Goal: Information Seeking & Learning: Check status

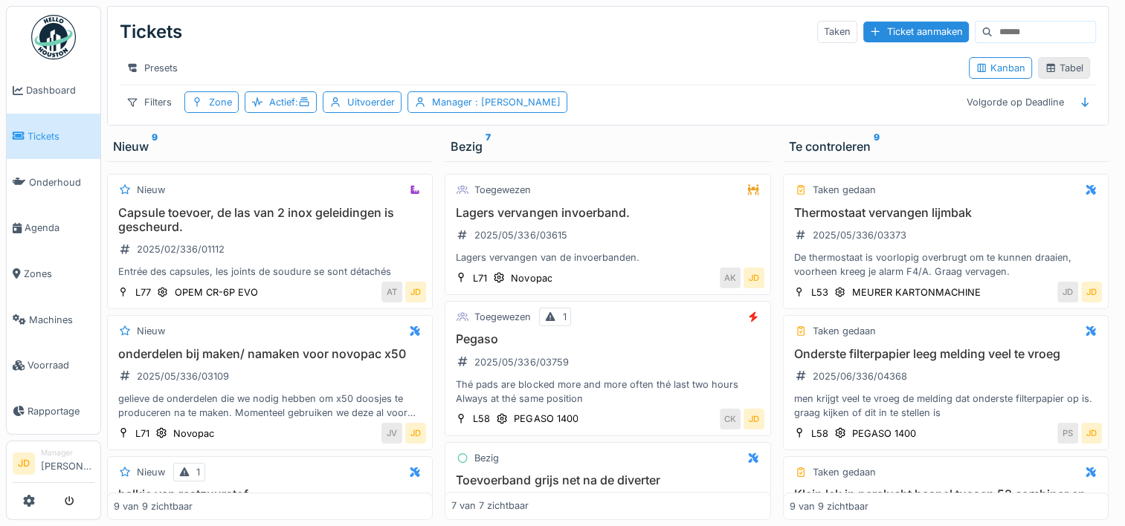
click at [1044, 71] on icon at bounding box center [1050, 68] width 12 height 10
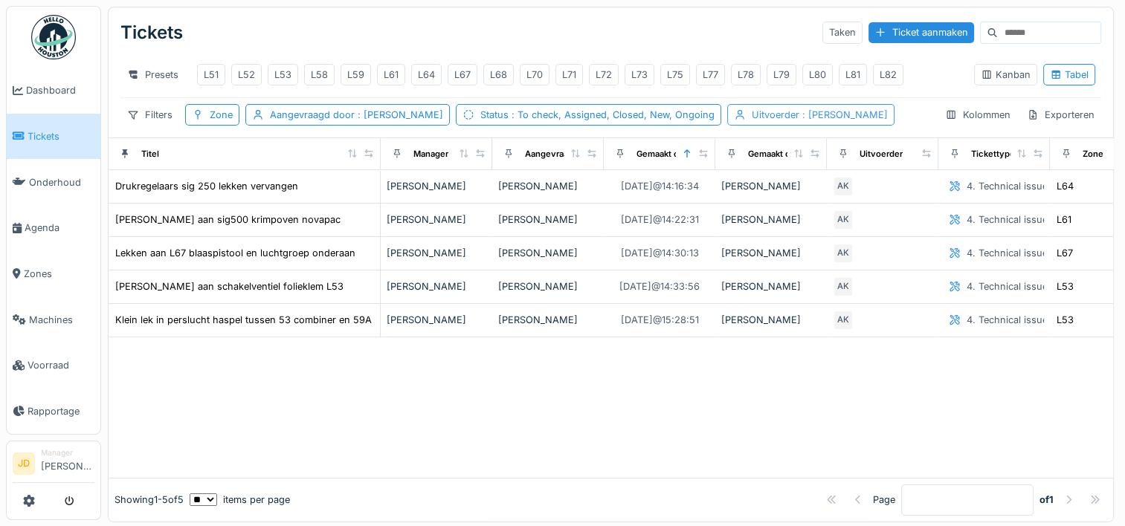
click at [751, 122] on div "Uitvoerder : [PERSON_NAME]" at bounding box center [819, 115] width 136 height 14
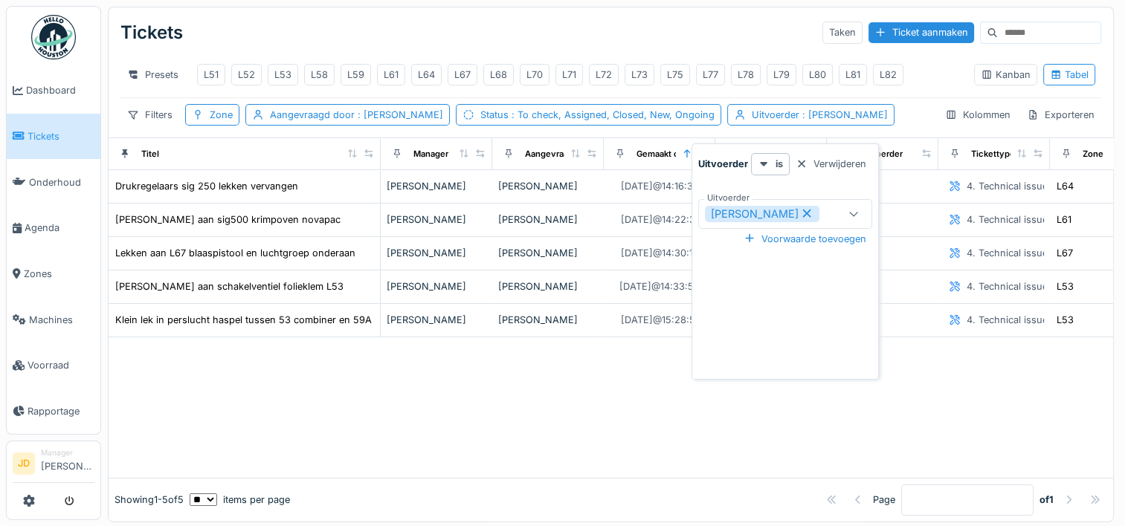
click at [800, 214] on icon at bounding box center [806, 213] width 13 height 10
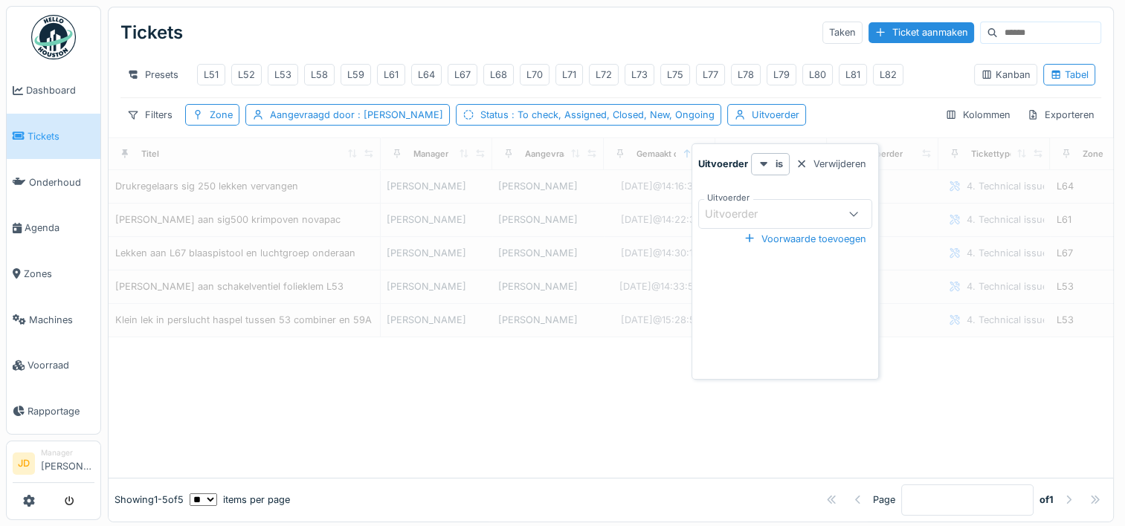
click at [598, 413] on div at bounding box center [611, 407] width 1004 height 140
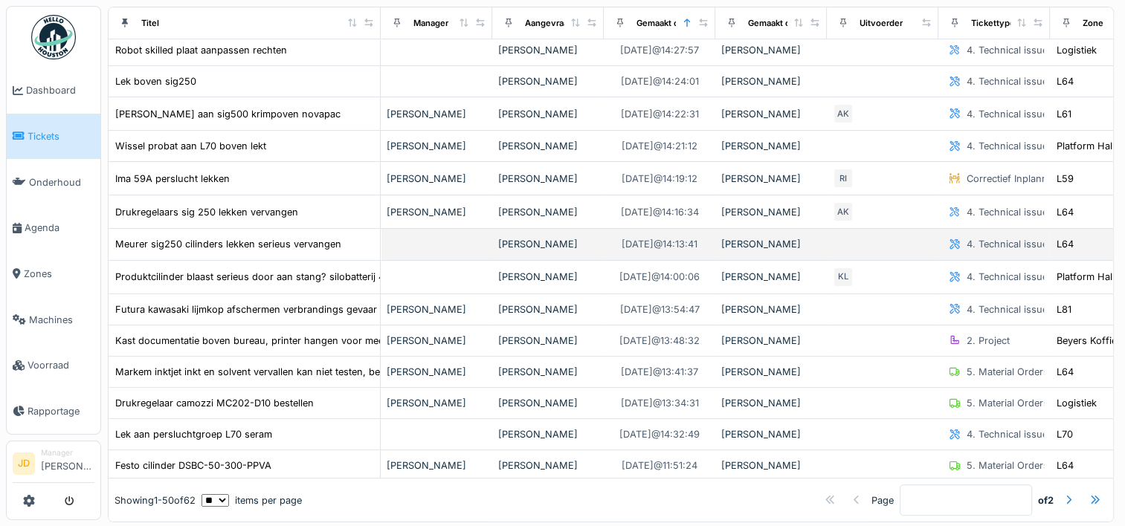
scroll to position [238, 0]
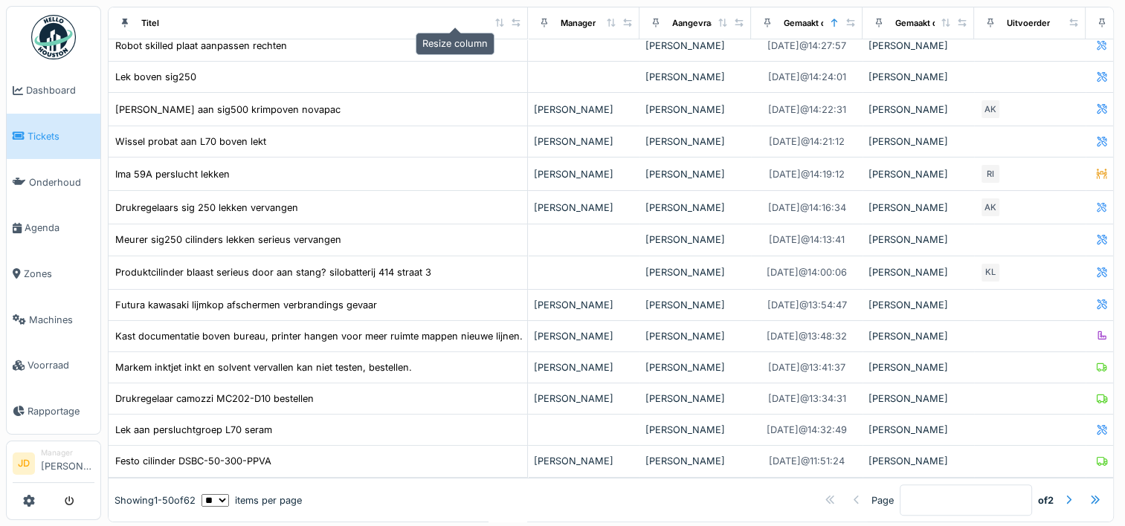
drag, startPoint x: 366, startPoint y: 22, endPoint x: 513, endPoint y: 27, distance: 147.3
click at [513, 27] on div at bounding box center [516, 22] width 10 height 13
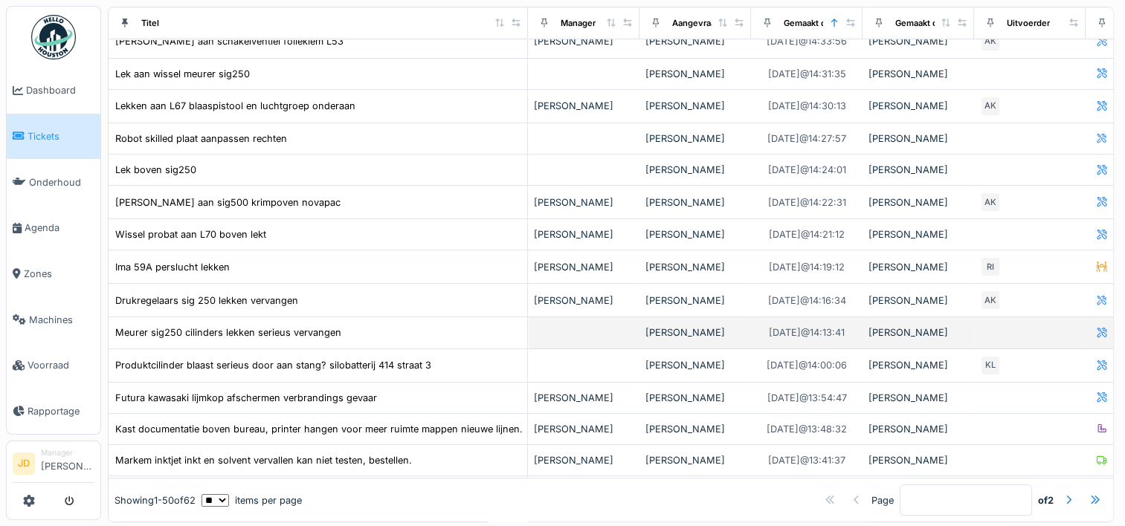
scroll to position [143, 0]
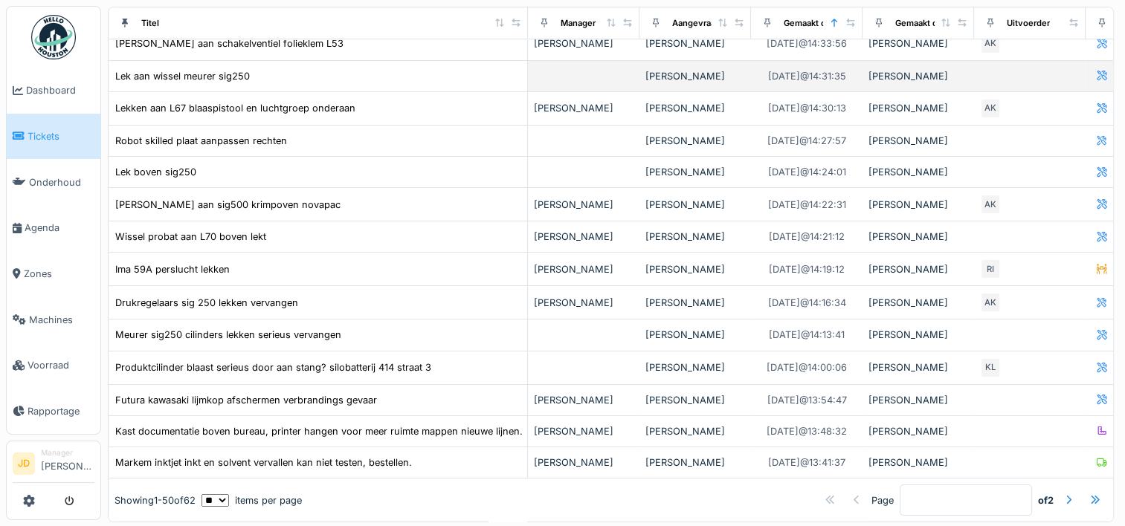
click at [458, 84] on div "Lek aan wissel meurer sig250" at bounding box center [317, 76] width 407 height 16
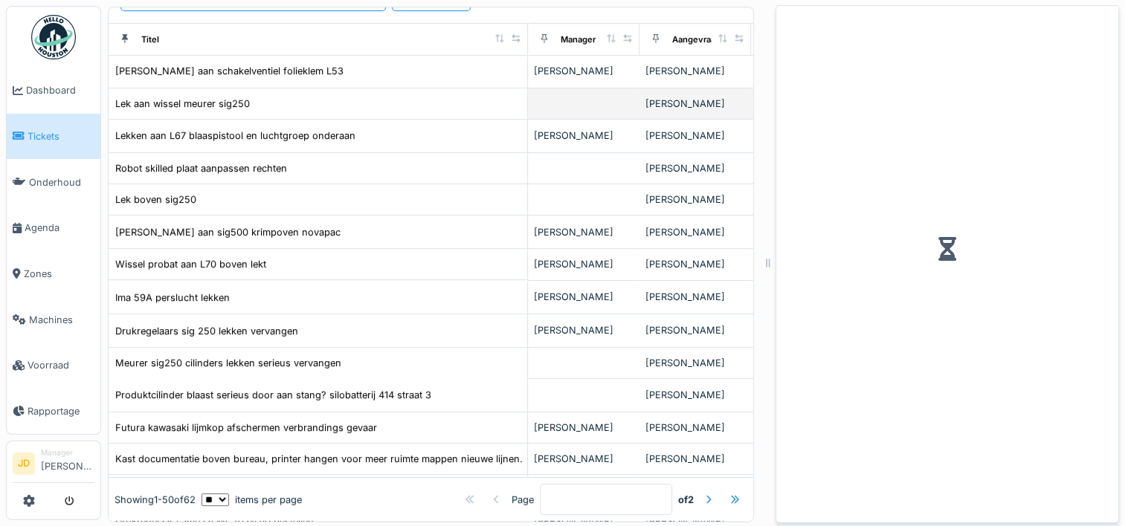
scroll to position [170, 0]
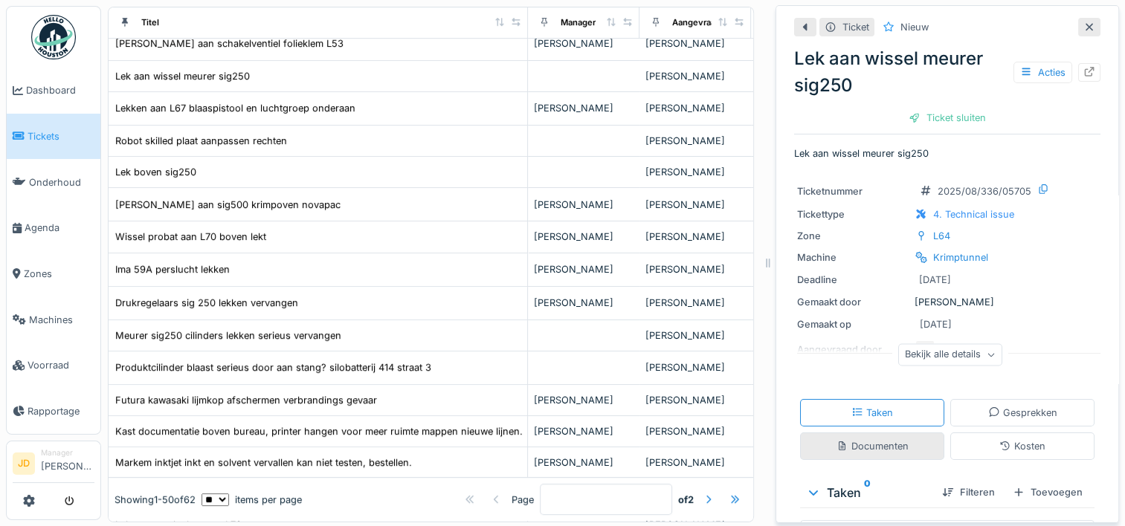
click at [867, 456] on div "Documenten" at bounding box center [872, 447] width 144 height 28
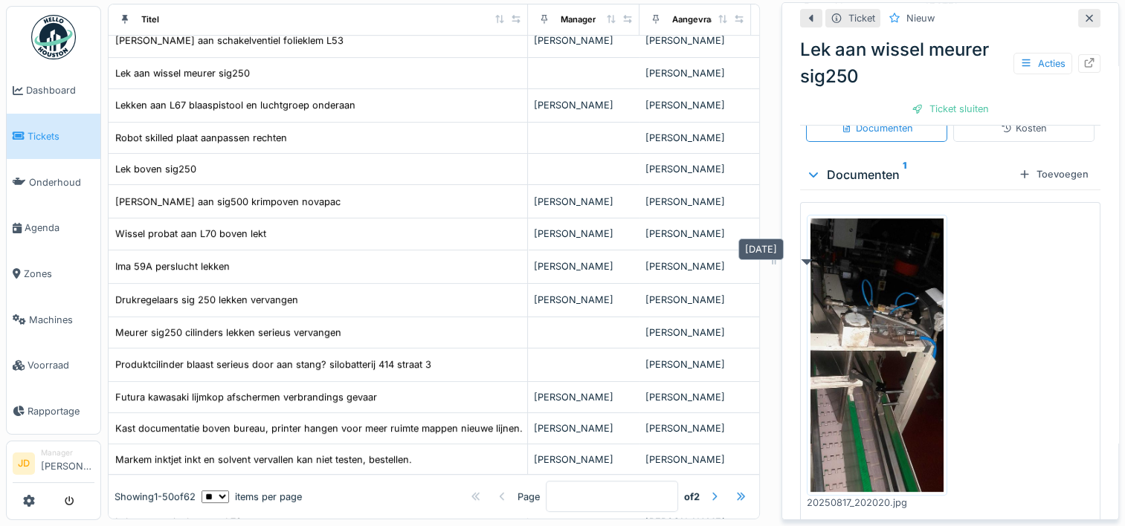
scroll to position [315, 0]
drag, startPoint x: 758, startPoint y: 250, endPoint x: 764, endPoint y: 263, distance: 14.0
click at [766, 263] on div at bounding box center [773, 260] width 15 height 526
click at [1083, 13] on icon at bounding box center [1089, 18] width 12 height 10
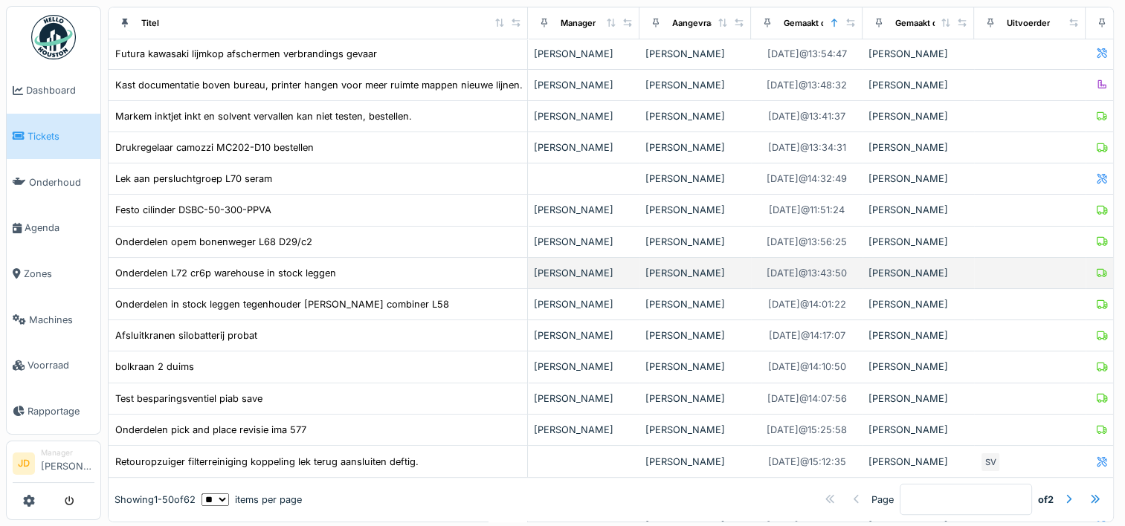
scroll to position [638, 0]
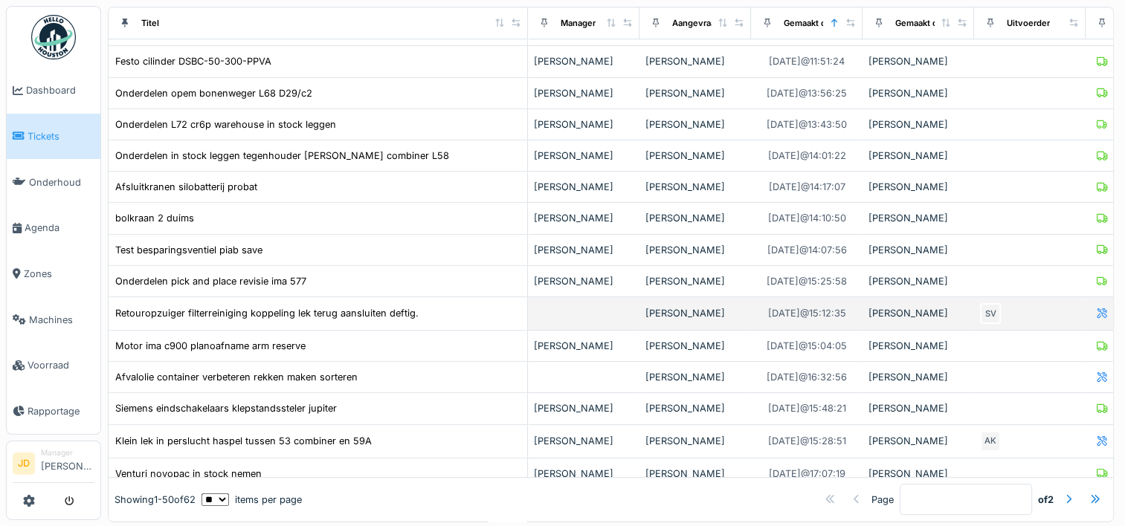
click at [474, 312] on div "Retouropzuiger filterreiniging koppeling lek terug aansluiten deftig." at bounding box center [317, 314] width 407 height 16
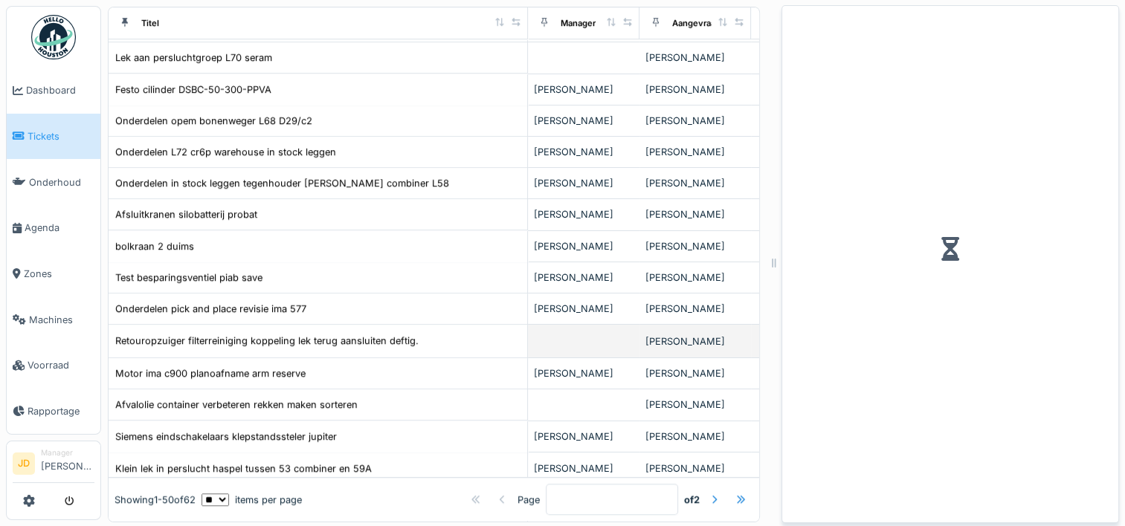
scroll to position [665, 0]
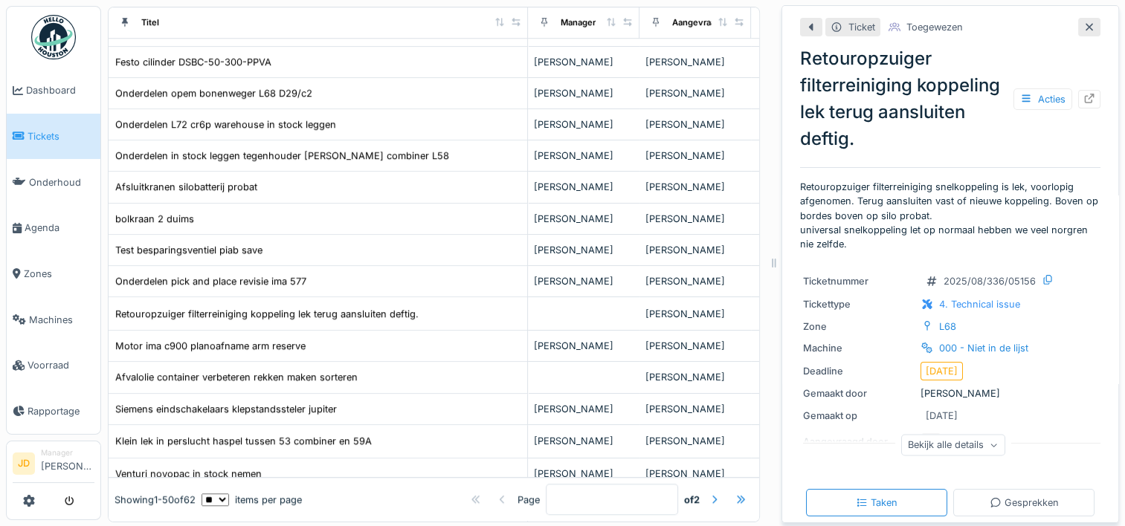
click at [1085, 25] on icon at bounding box center [1088, 26] width 7 height 7
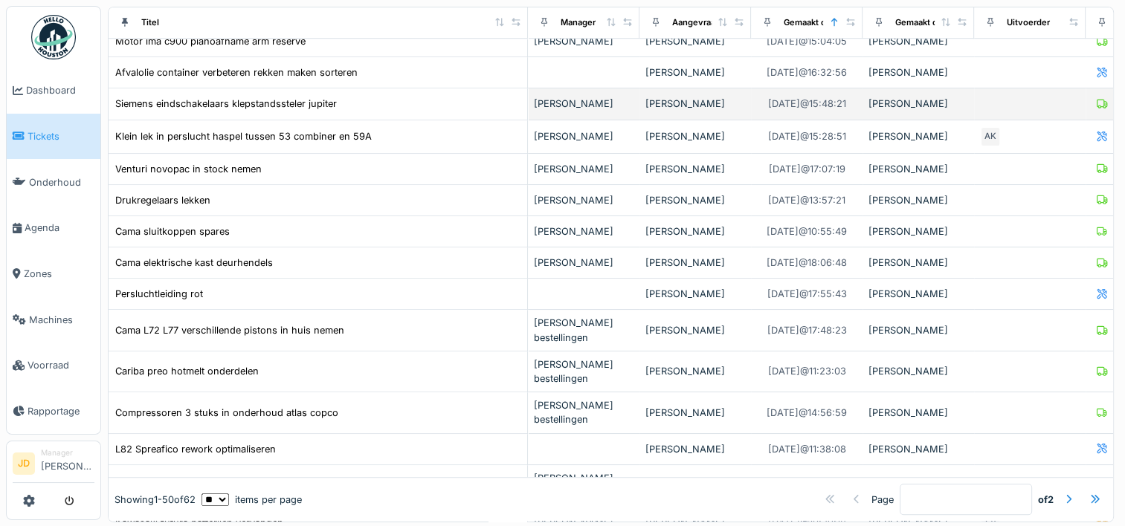
scroll to position [941, 0]
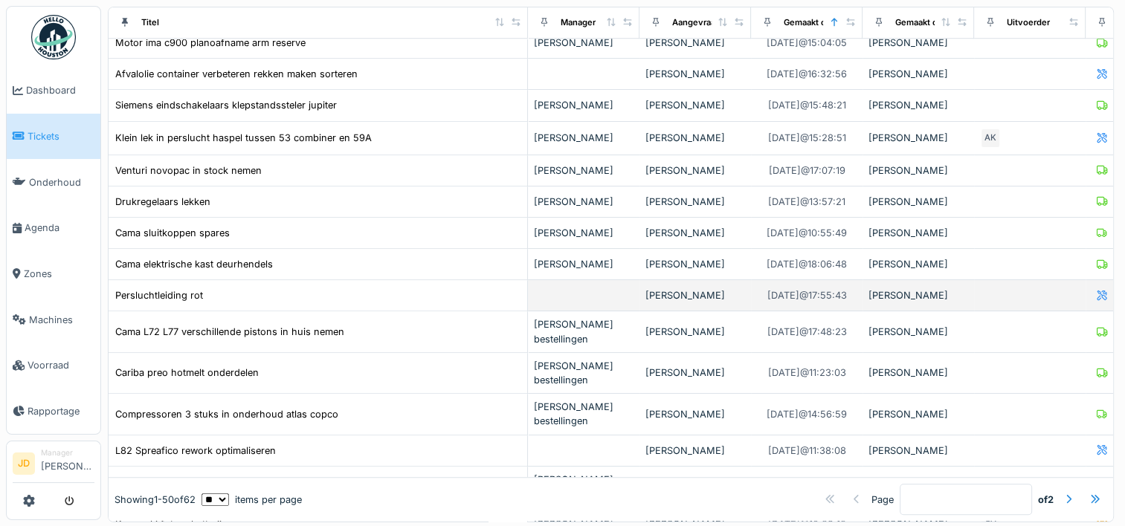
click at [482, 288] on div "Persluchtleiding rot" at bounding box center [317, 296] width 407 height 16
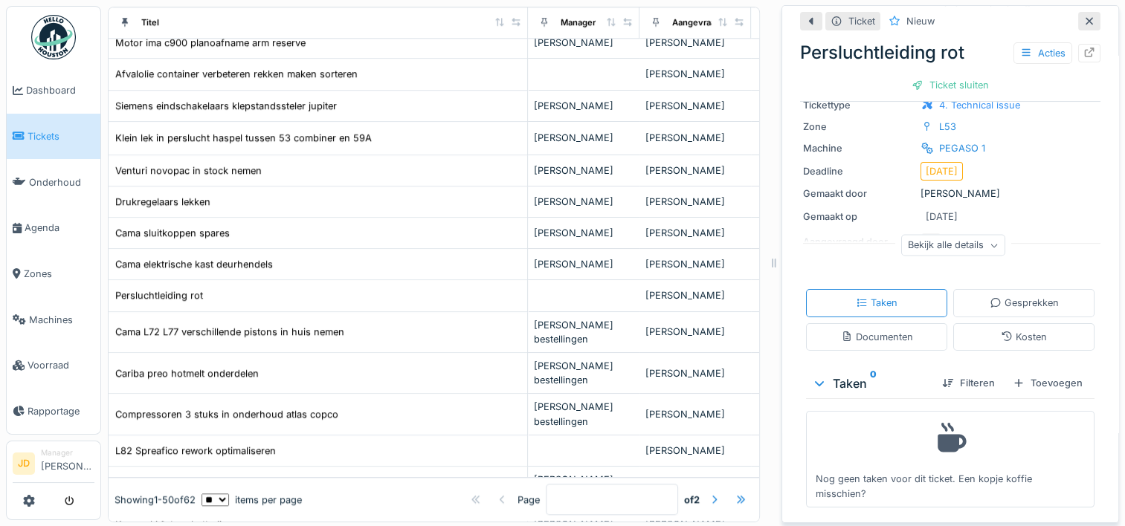
scroll to position [143, 0]
click at [869, 337] on div "Documenten" at bounding box center [877, 334] width 72 height 14
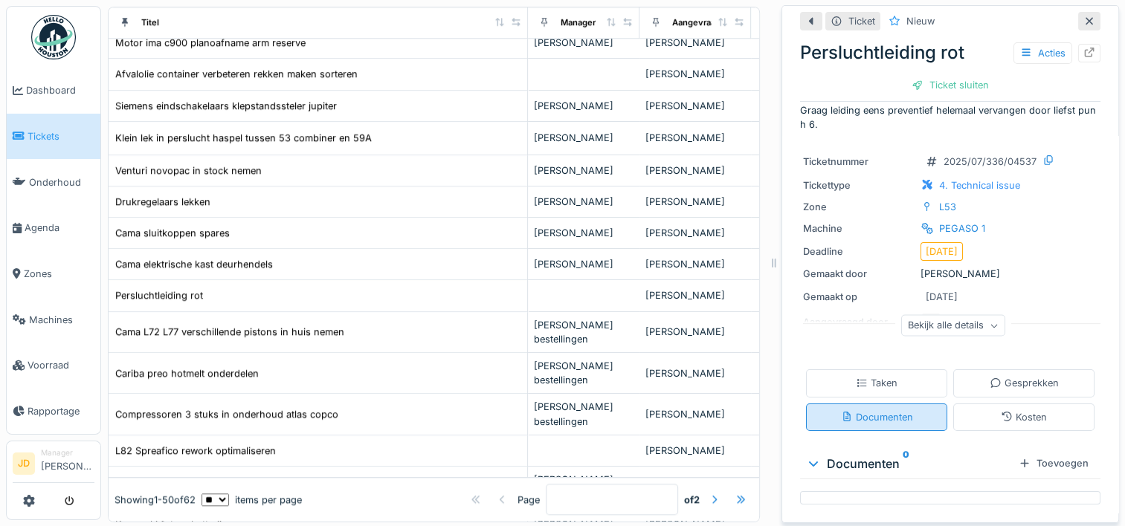
scroll to position [14, 0]
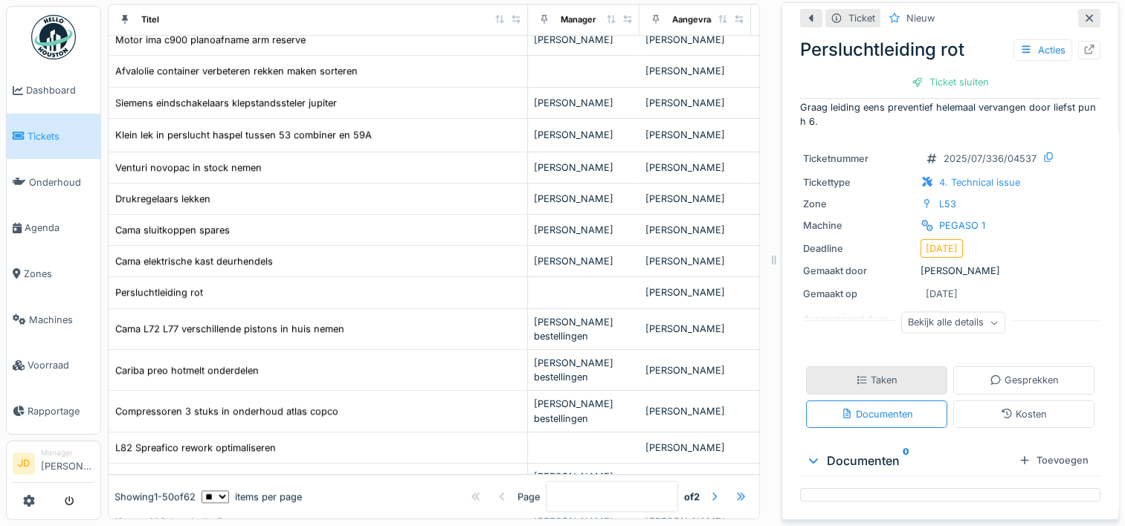
click at [875, 377] on div "Taken" at bounding box center [877, 380] width 42 height 14
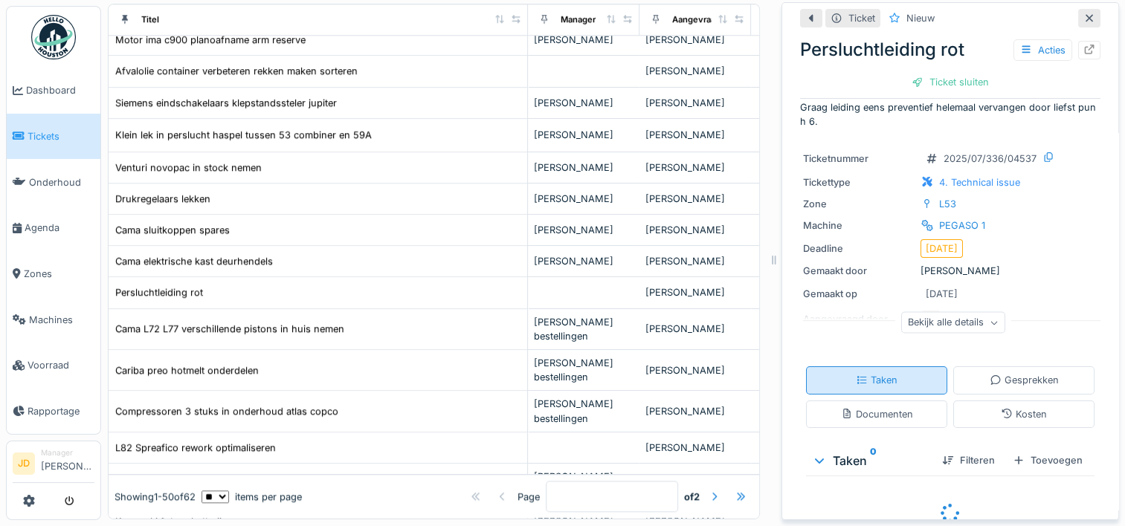
scroll to position [90, 0]
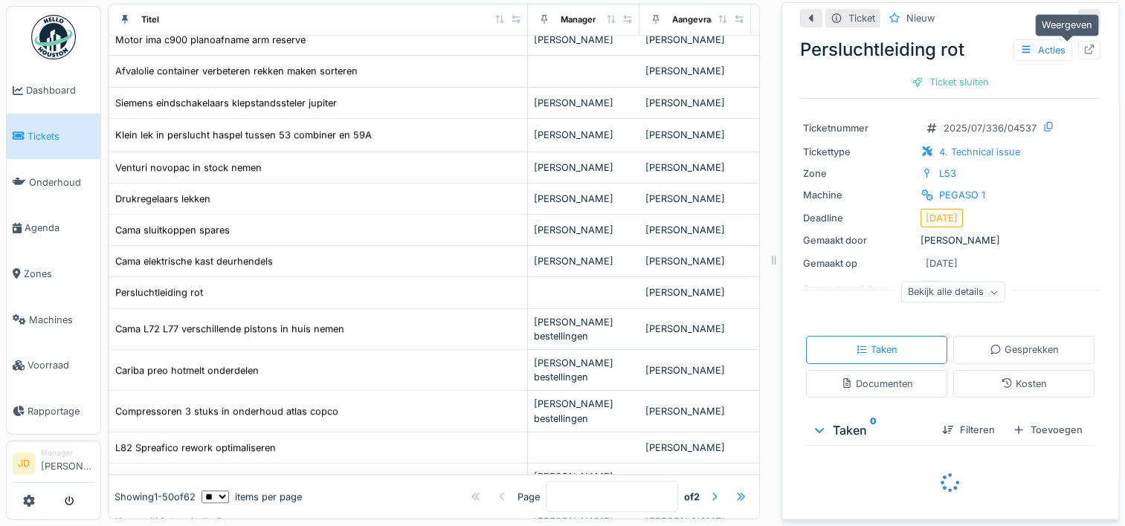
click at [1084, 45] on icon at bounding box center [1089, 50] width 10 height 10
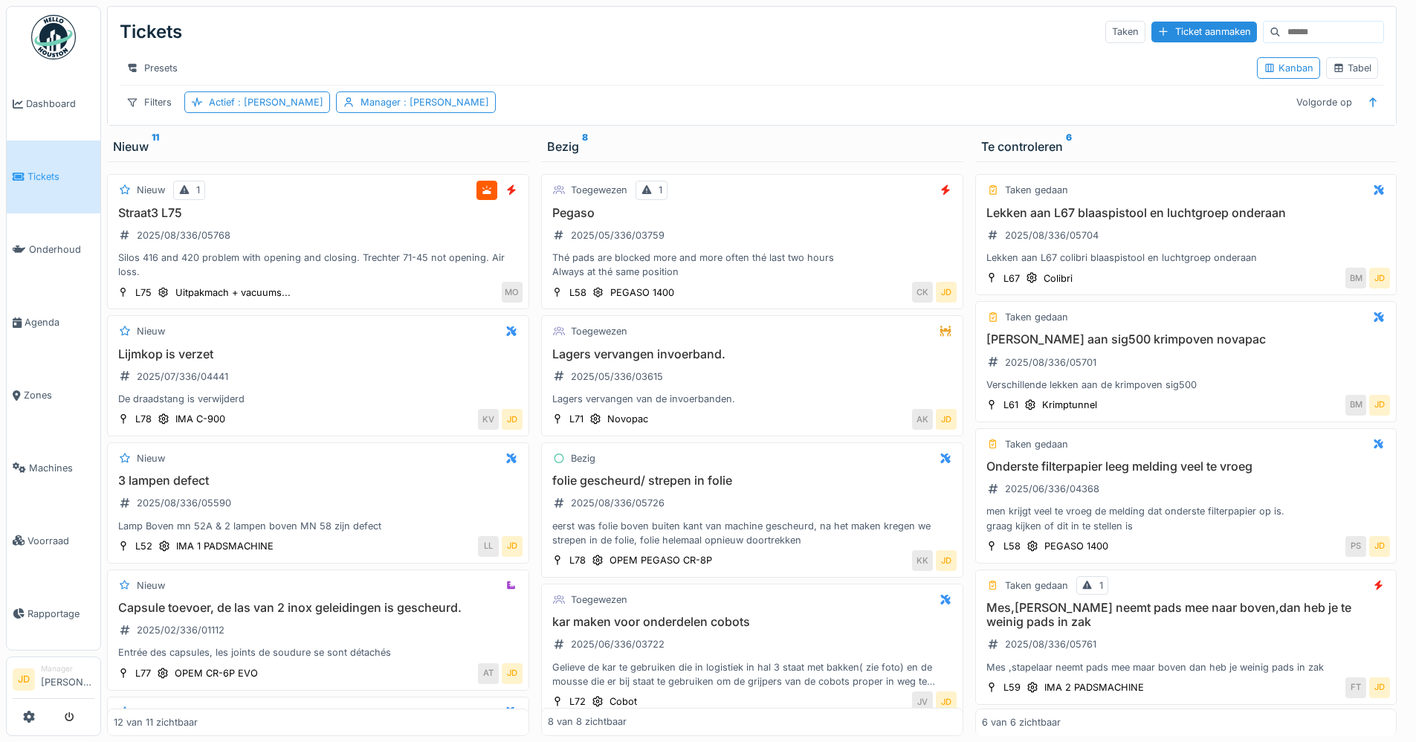
scroll to position [662, 0]
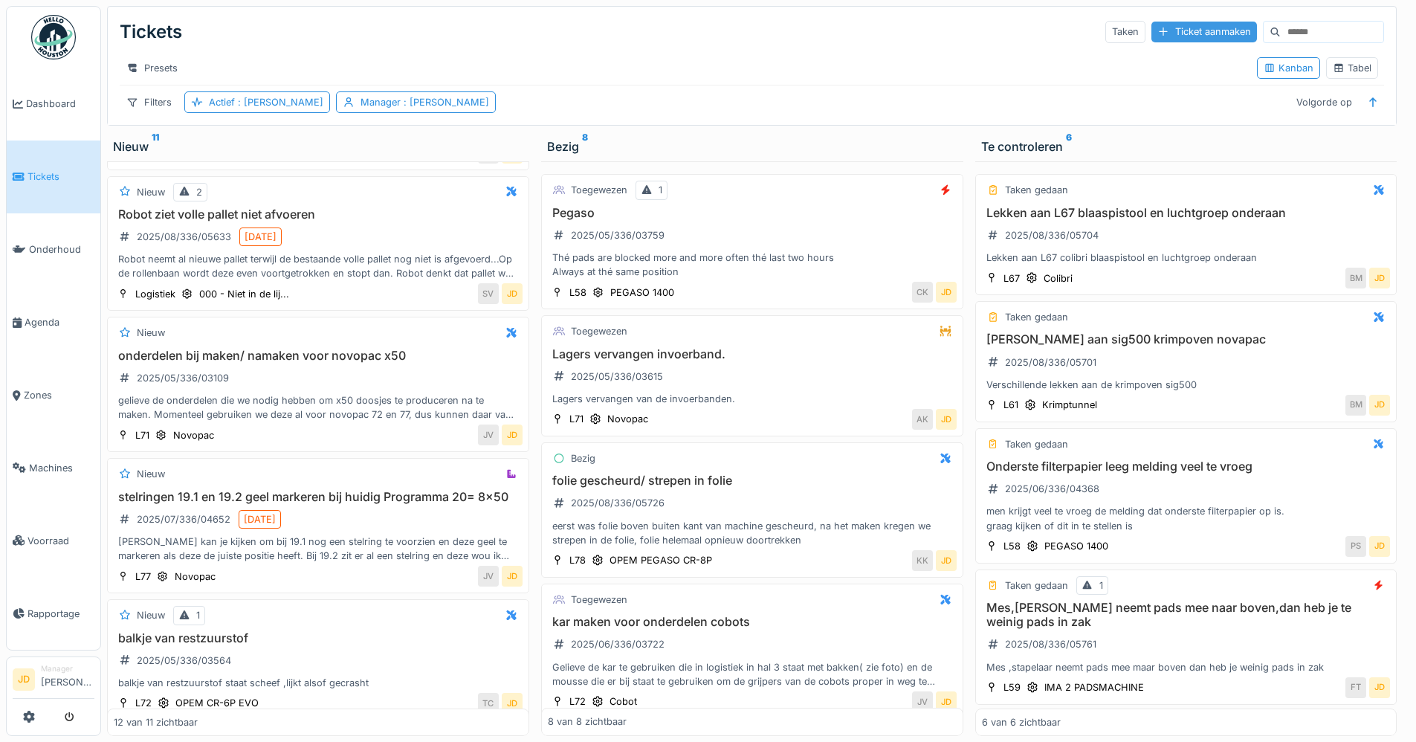
click at [1151, 23] on div "Ticket aanmaken" at bounding box center [1204, 32] width 106 height 20
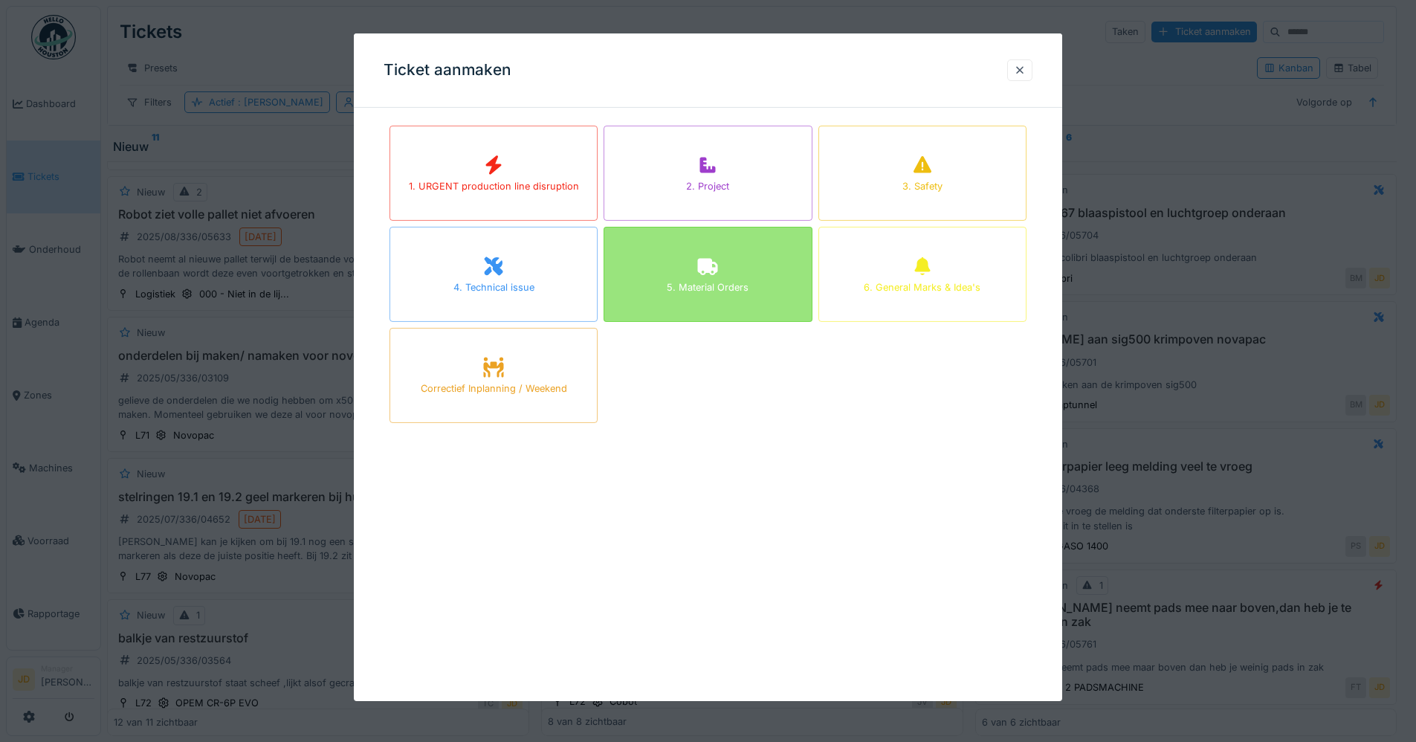
click at [680, 255] on div "5. Material Orders" at bounding box center [708, 274] width 208 height 95
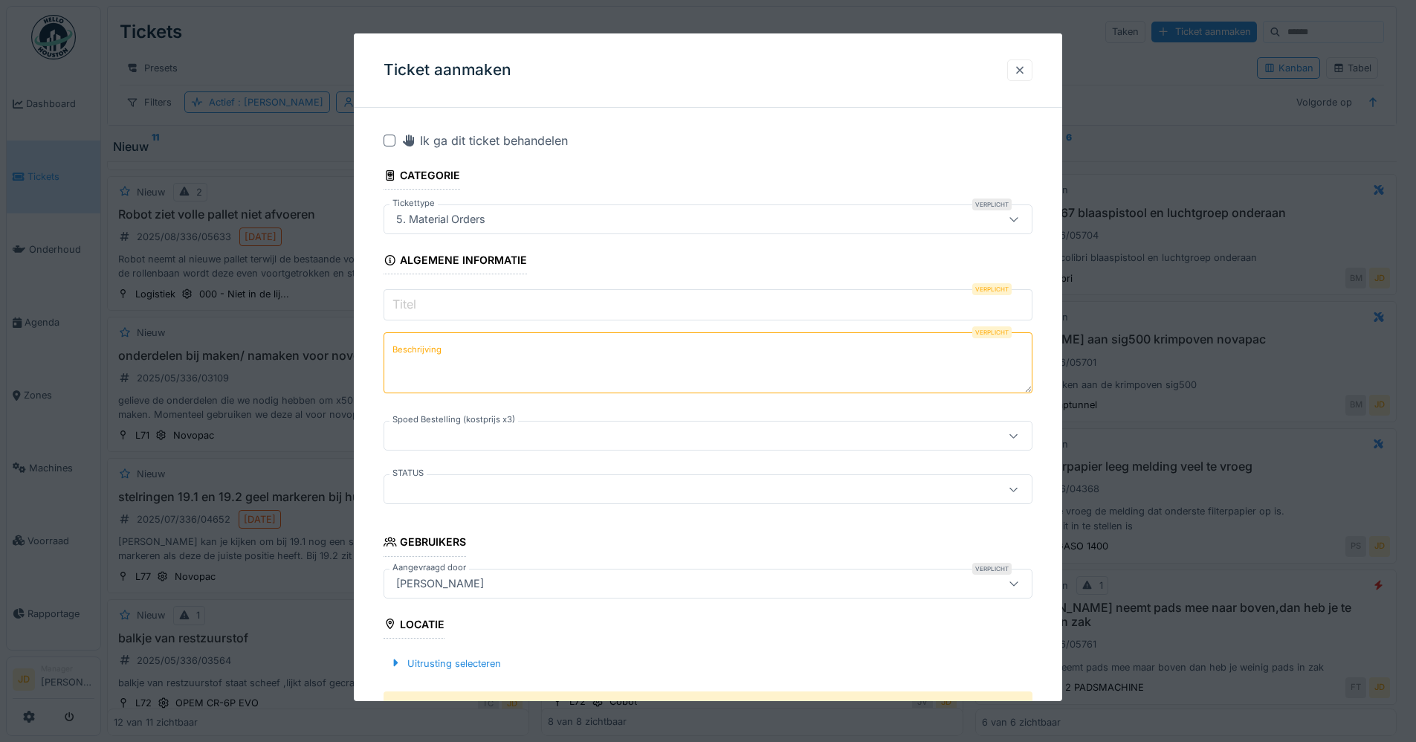
click at [1020, 73] on div at bounding box center [1020, 70] width 12 height 14
